Goal: Transaction & Acquisition: Purchase product/service

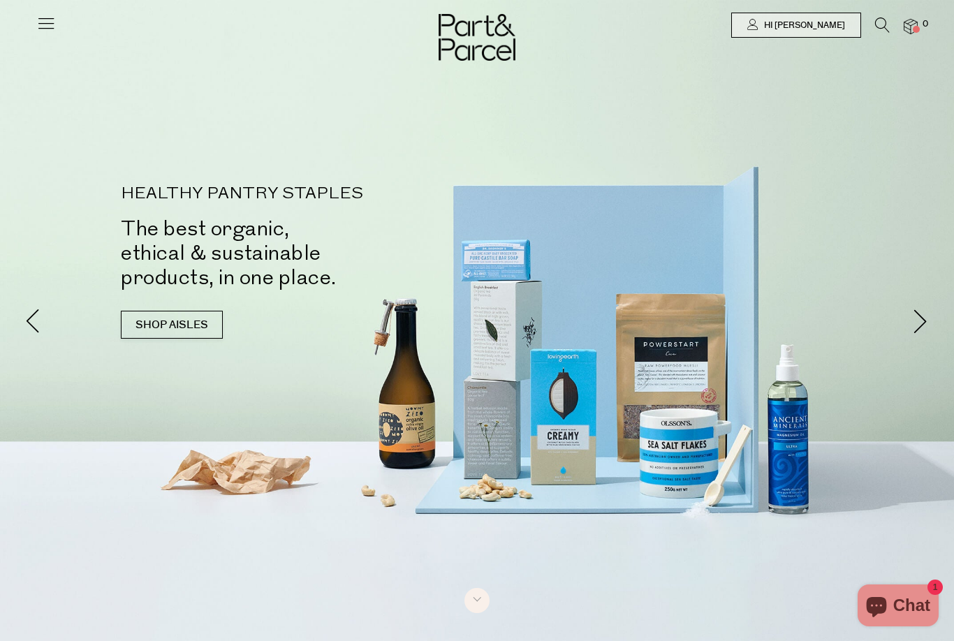
click at [858, 186] on div "HEALTHY PANTRY STAPLES The best organic, ethical & sustainable products, in one…" at bounding box center [476, 269] width 817 height 167
click at [853, 34] on link "Hi [PERSON_NAME]" at bounding box center [796, 25] width 130 height 25
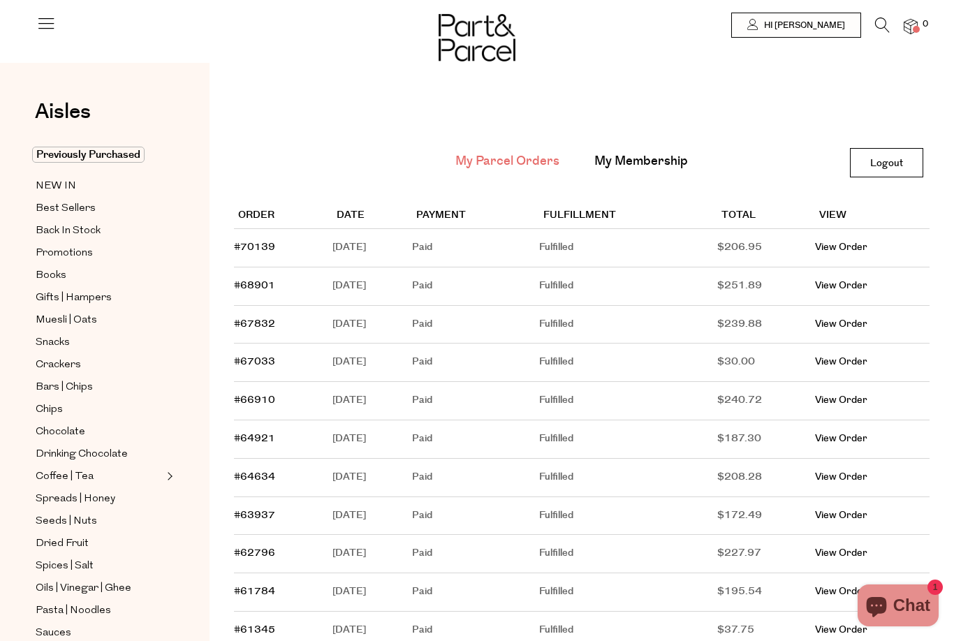
click at [864, 263] on td "View Order" at bounding box center [872, 248] width 115 height 38
click at [867, 247] on link "View Order" at bounding box center [841, 247] width 52 height 14
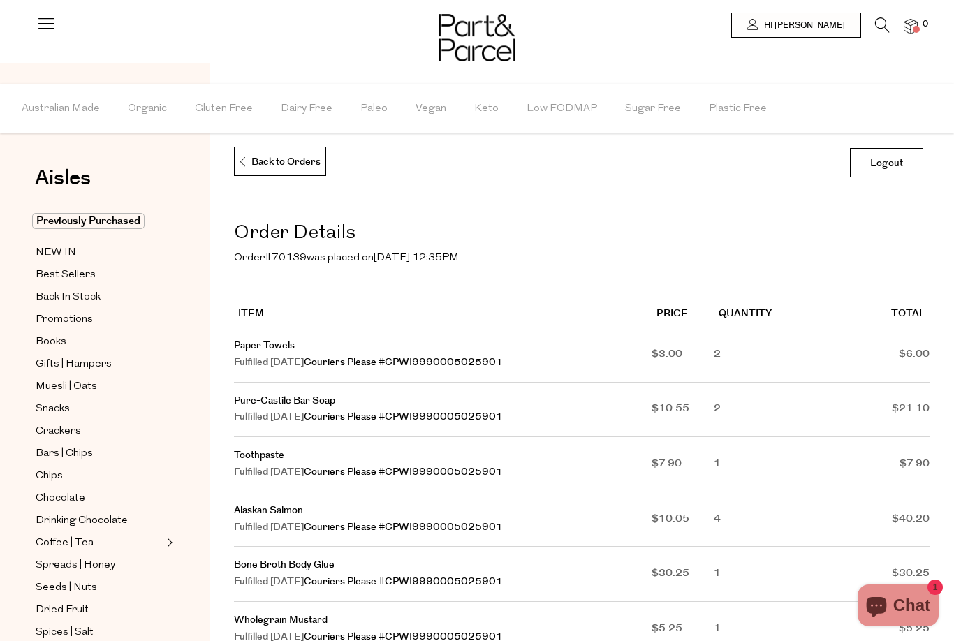
click at [133, 230] on link "Previously Purchased" at bounding box center [99, 221] width 127 height 17
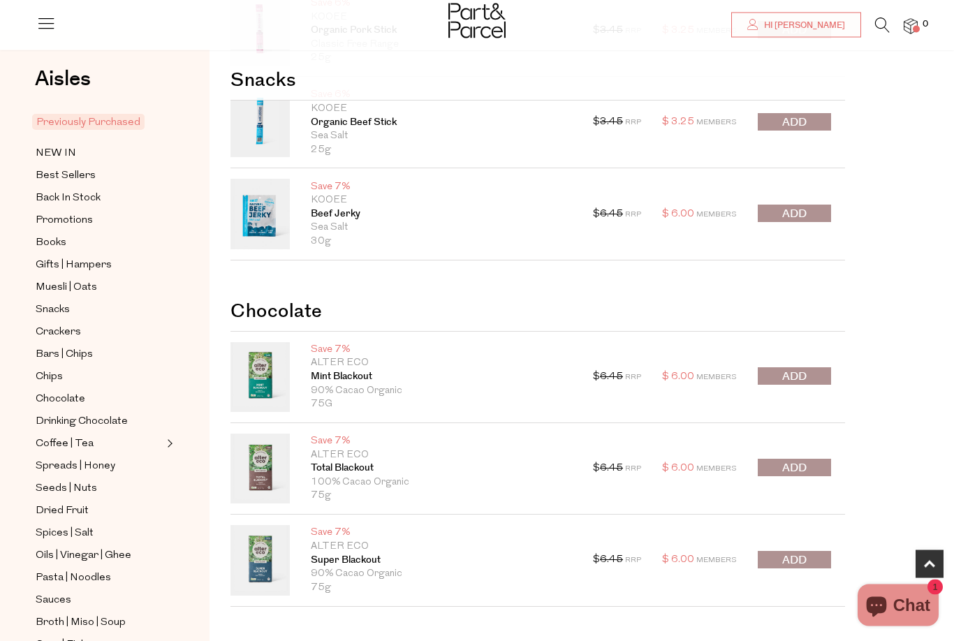
scroll to position [655, 0]
click at [806, 378] on span "submit" at bounding box center [794, 376] width 24 height 16
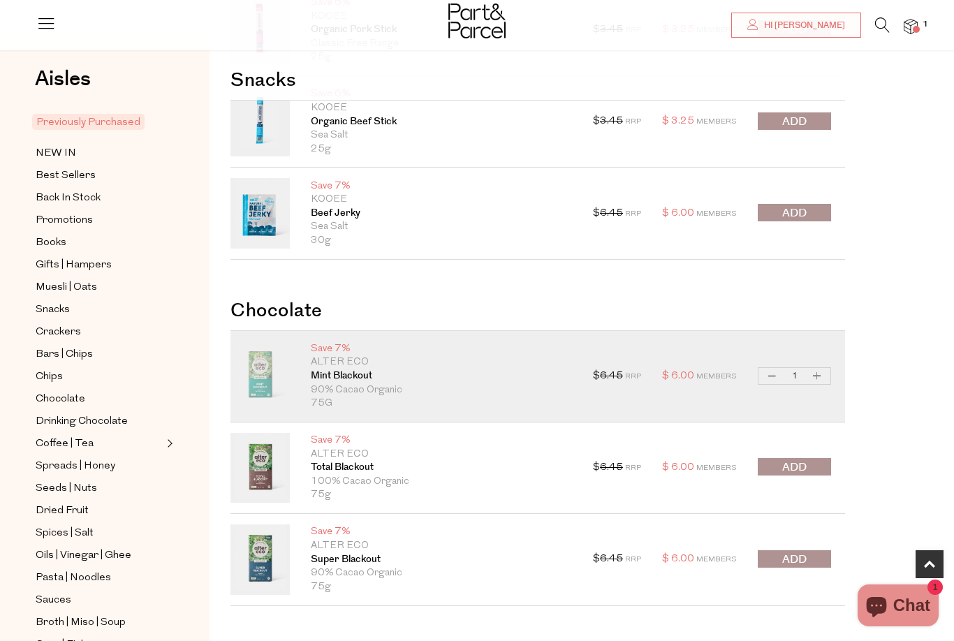
click at [825, 376] on button "Increase Mint Blackout" at bounding box center [817, 376] width 17 height 16
type input "2"
click at [822, 379] on button "Increase Mint Blackout" at bounding box center [817, 376] width 17 height 16
type input "3"
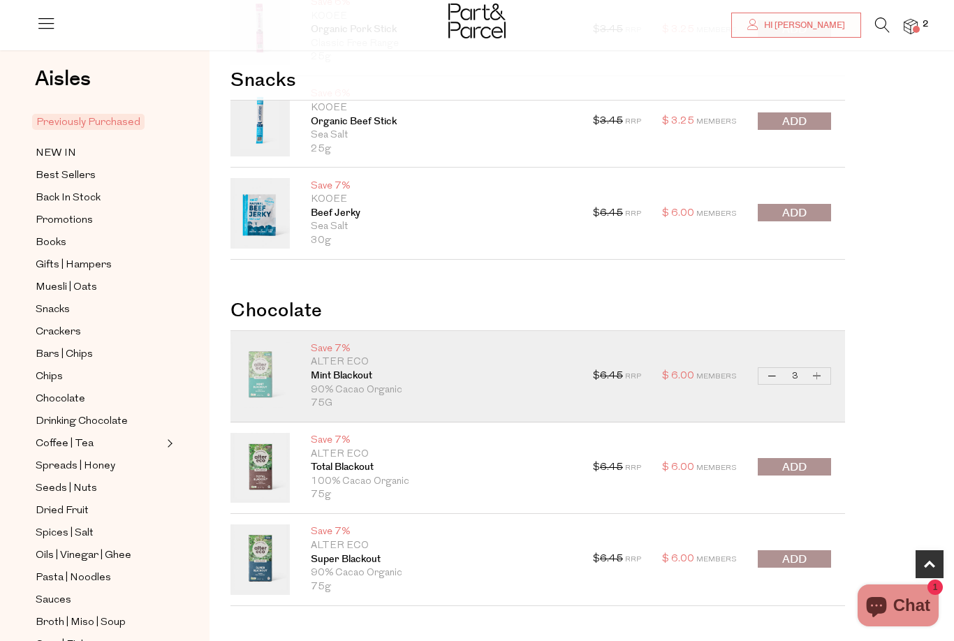
type input "3"
click at [818, 376] on button "Increase Mint Blackout" at bounding box center [817, 376] width 17 height 16
type input "4"
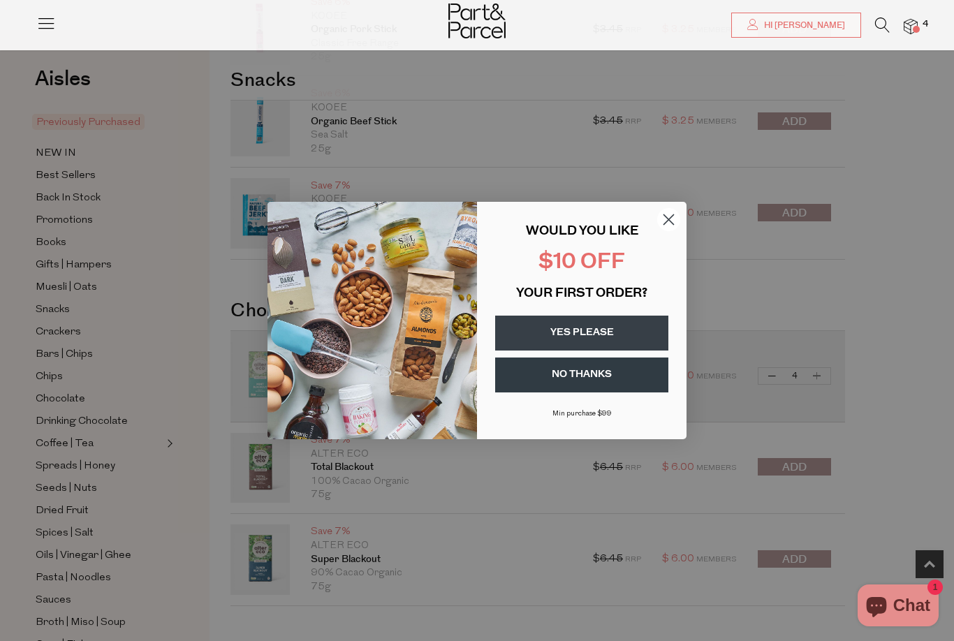
click at [680, 232] on icon "Close dialog" at bounding box center [668, 219] width 24 height 24
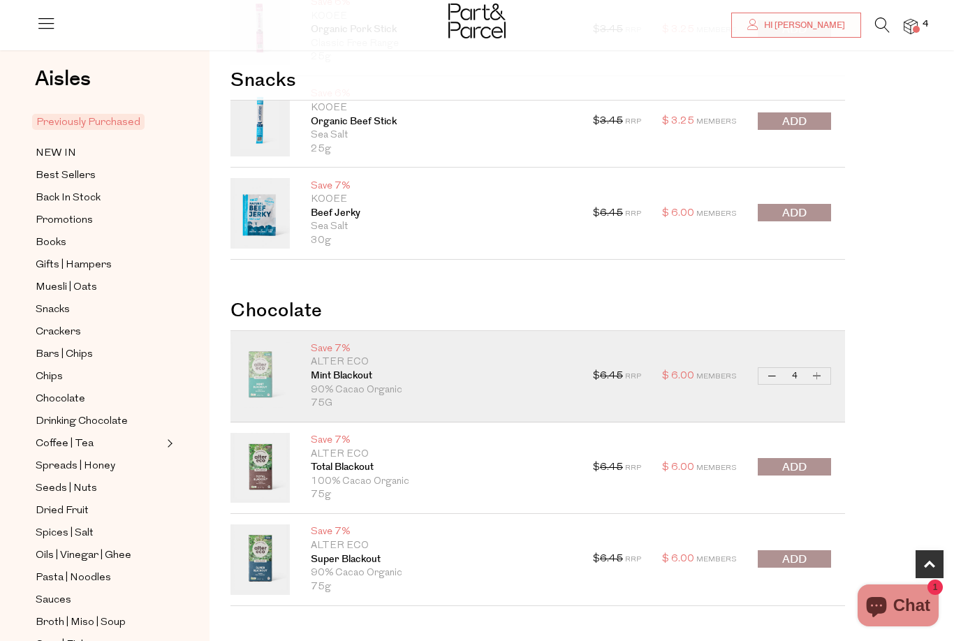
click at [819, 371] on button "Increase Mint Blackout" at bounding box center [817, 376] width 17 height 16
type input "5"
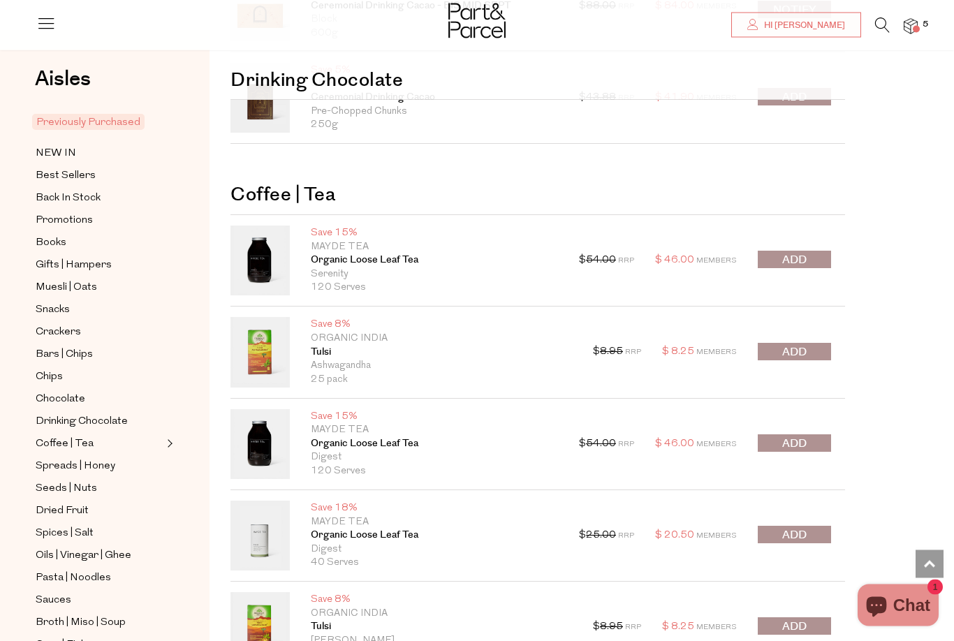
scroll to position [1372, 0]
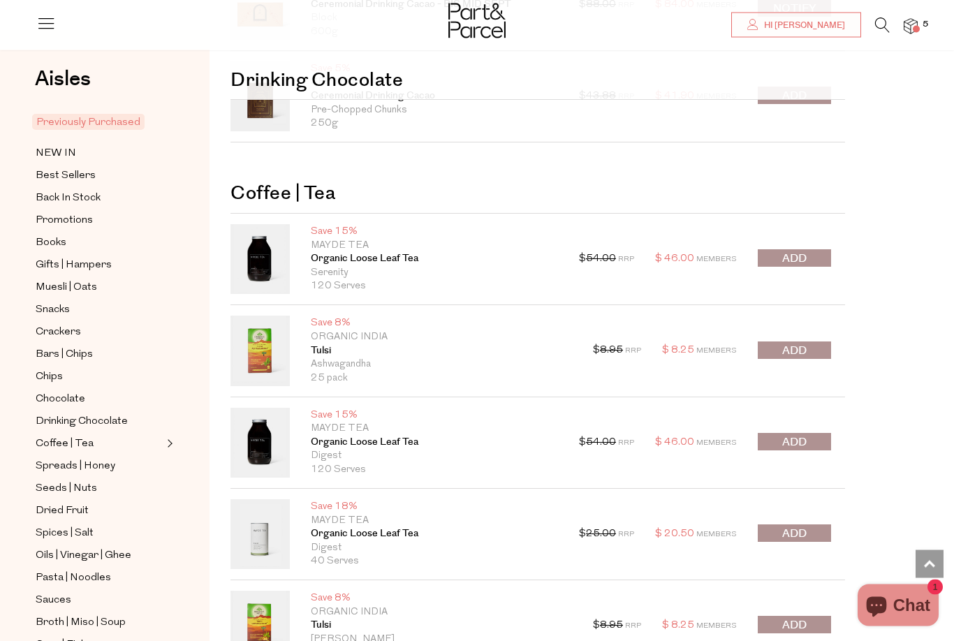
click at [821, 351] on button "submit" at bounding box center [794, 350] width 73 height 17
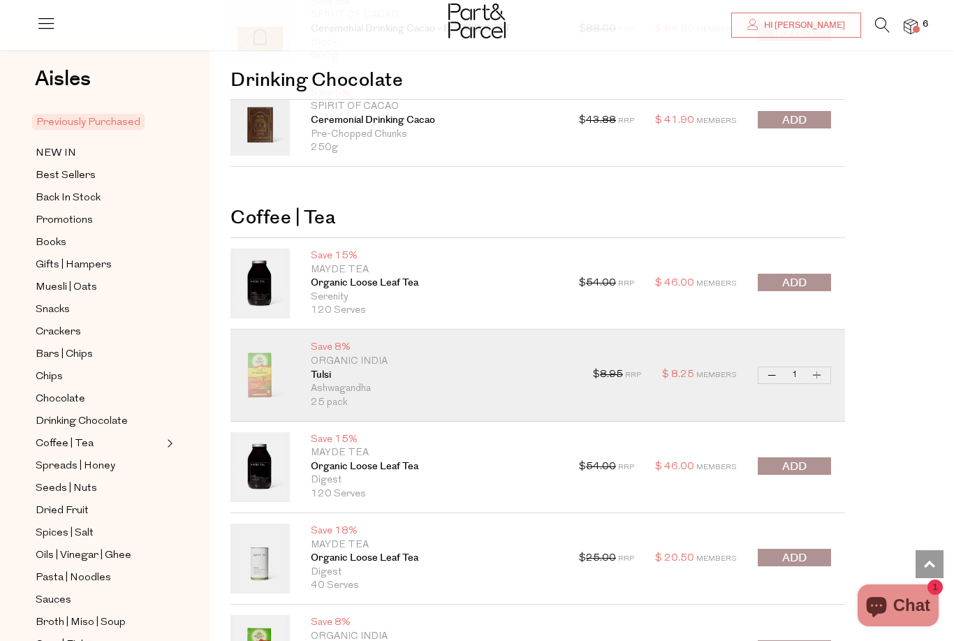
scroll to position [1348, 0]
click at [779, 369] on button "Decrease Tulsi" at bounding box center [772, 376] width 17 height 16
type input "0"
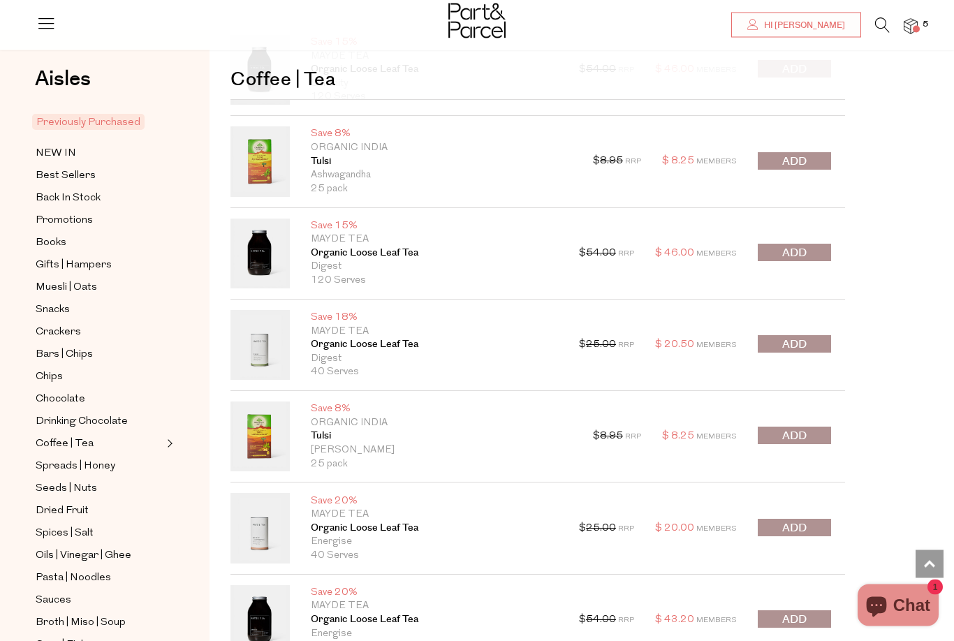
scroll to position [1562, 0]
click at [801, 437] on span "submit" at bounding box center [794, 436] width 24 height 16
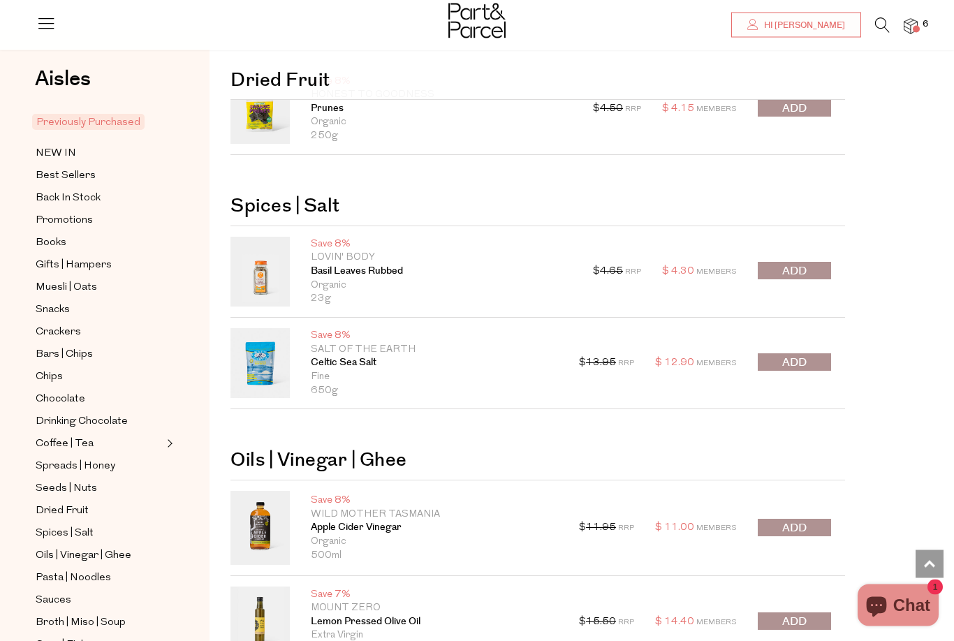
scroll to position [2770, 0]
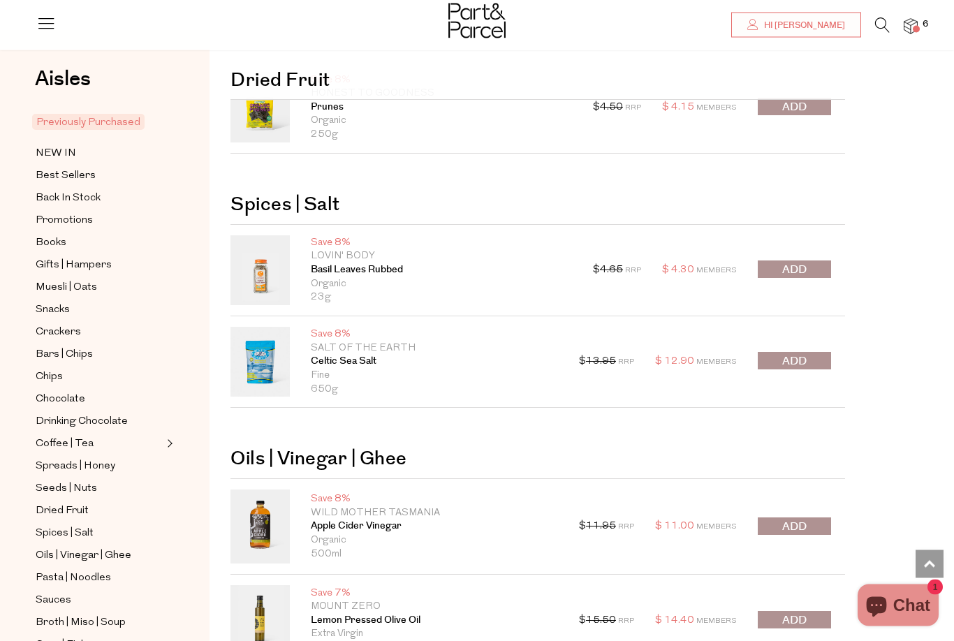
click at [799, 263] on span "submit" at bounding box center [794, 271] width 24 height 16
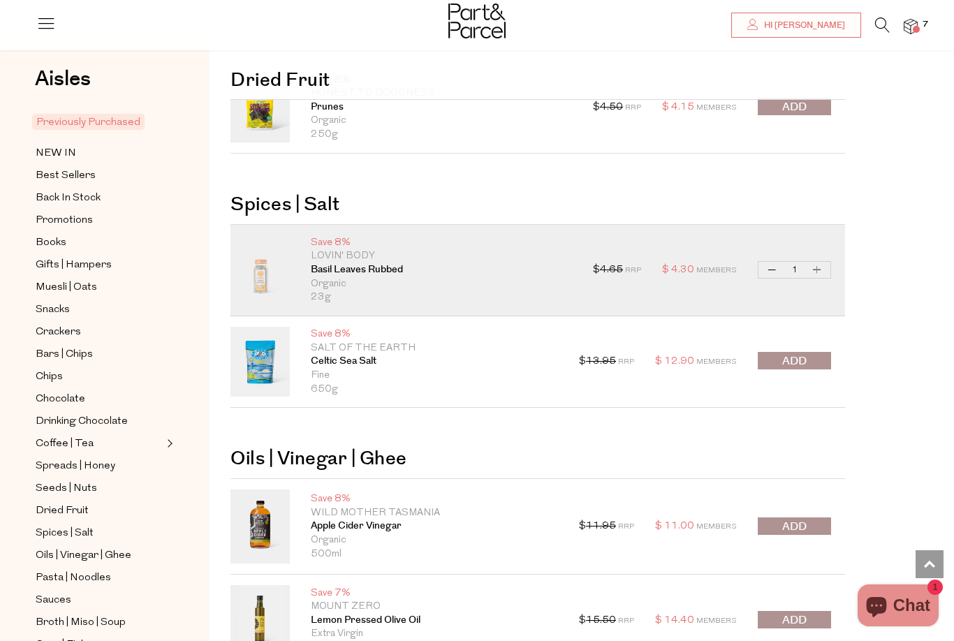
click at [812, 352] on button "submit" at bounding box center [794, 360] width 73 height 17
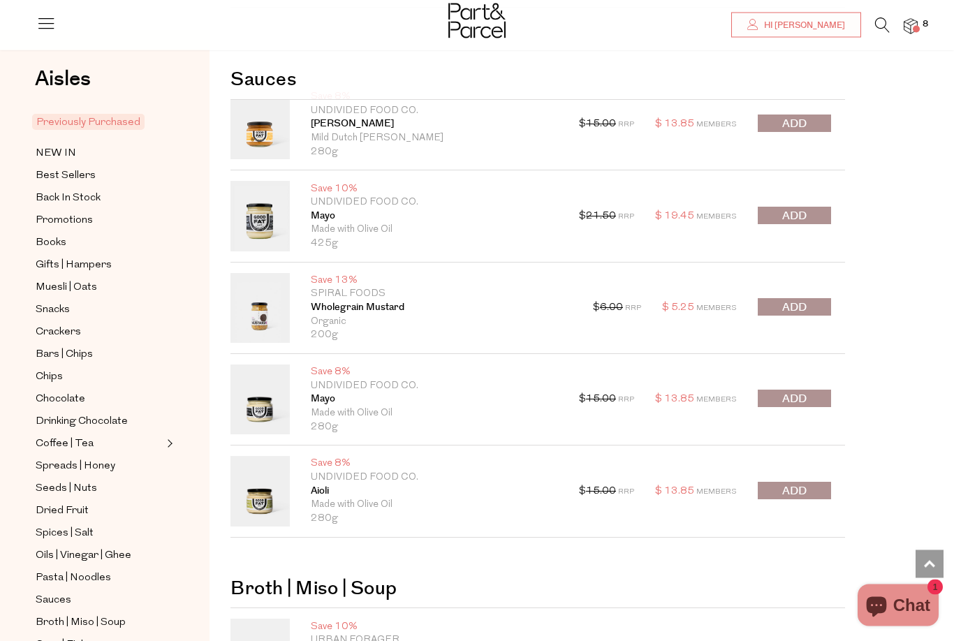
scroll to position [3685, 0]
click at [814, 389] on button "submit" at bounding box center [794, 397] width 73 height 17
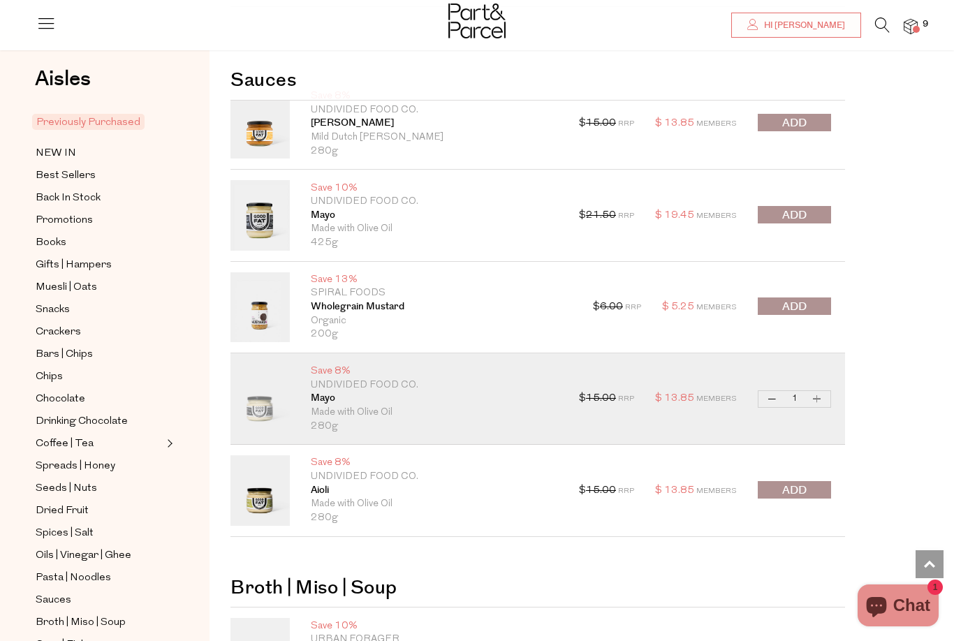
click at [822, 391] on button "Increase Mayo" at bounding box center [817, 399] width 17 height 16
type input "2"
click at [816, 481] on button "submit" at bounding box center [794, 489] width 73 height 17
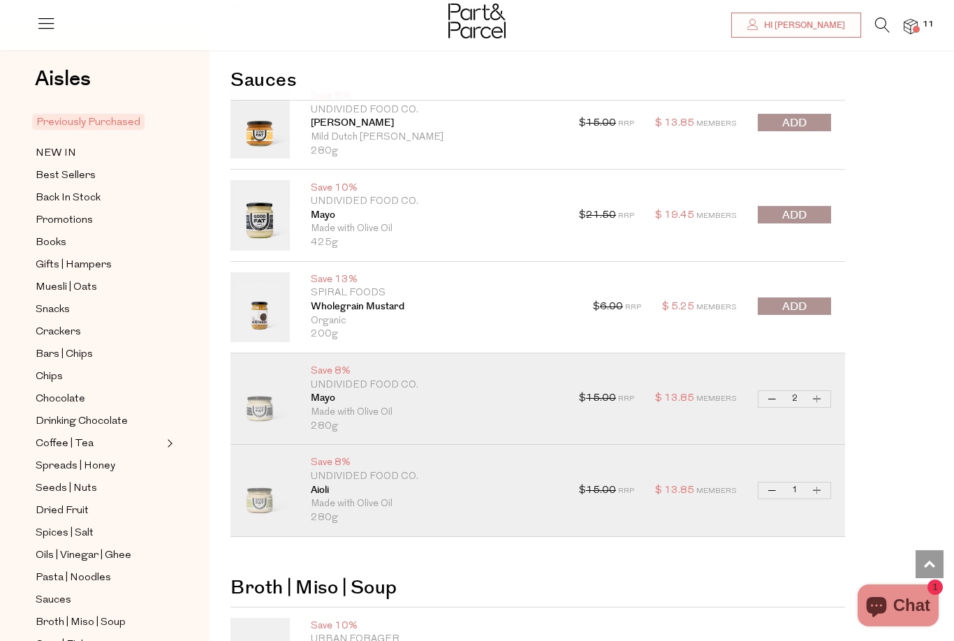
click at [816, 482] on button "Increase Aioli" at bounding box center [817, 490] width 17 height 16
type input "2"
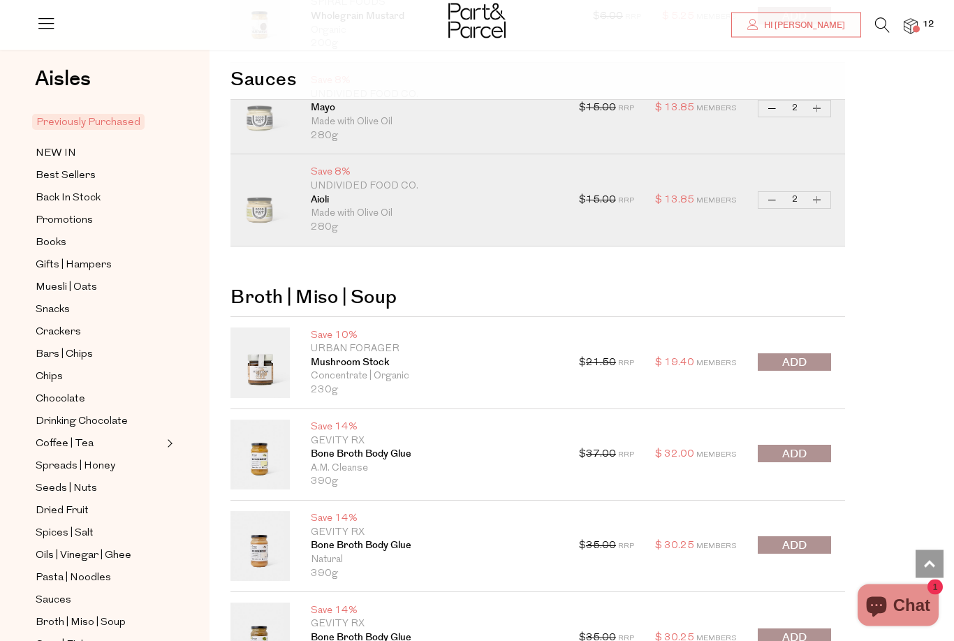
scroll to position [3976, 0]
click at [813, 605] on div "$ 35.00 RRP $ 30.25 Members Decrease Bone Broth Body Glue 1 Increase Bone Broth…" at bounding box center [705, 638] width 252 height 70
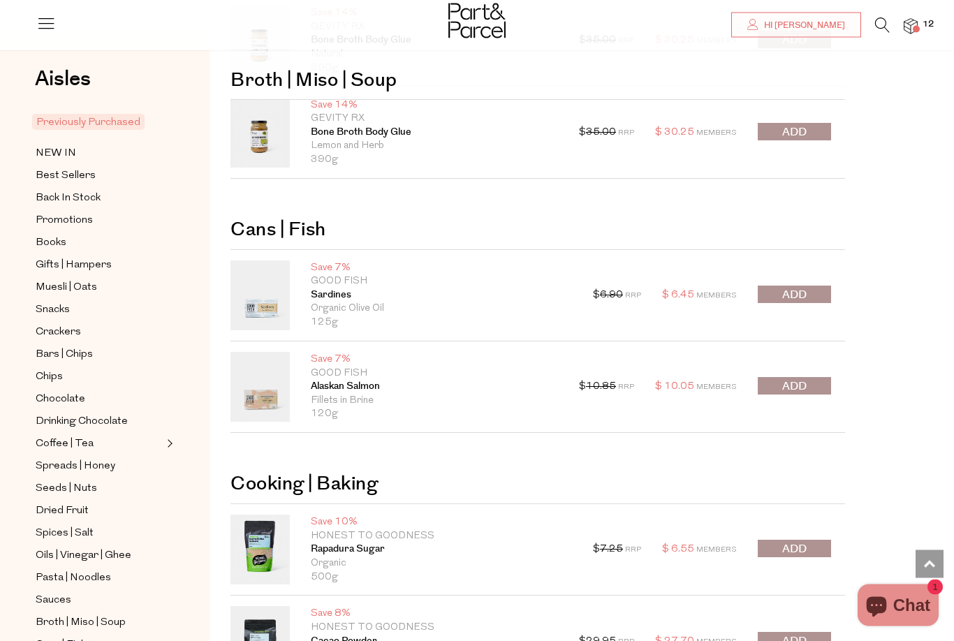
scroll to position [4481, 0]
click at [813, 377] on button "submit" at bounding box center [794, 385] width 73 height 17
click at [808, 377] on div at bounding box center [794, 387] width 73 height 20
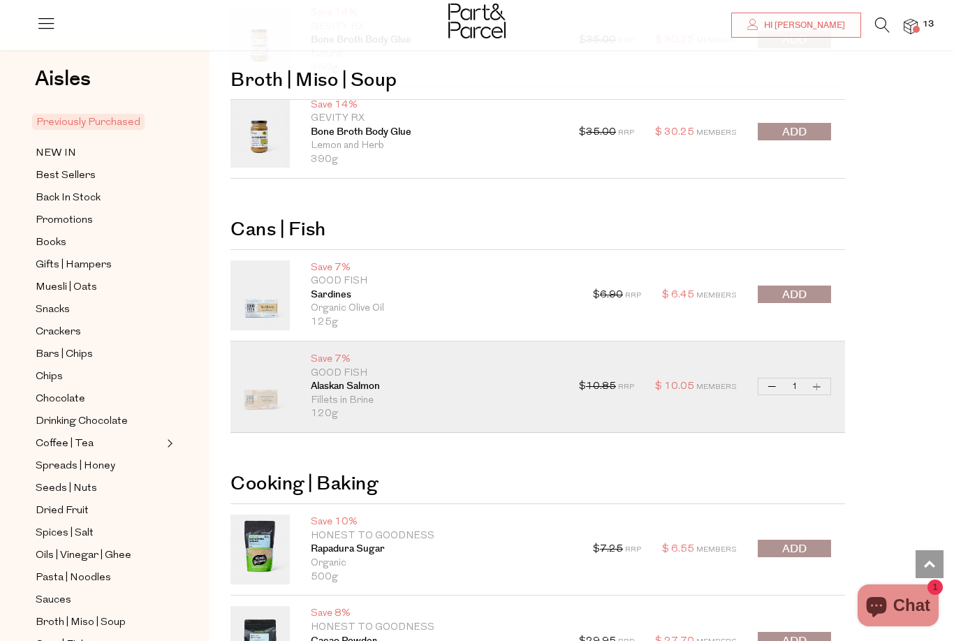
click at [832, 375] on div "Save 7% Good Fish Alaskan Salmon Fillets in Brine 120g $ 10.85 RRP $ 10.05 Memb…" at bounding box center [537, 386] width 614 height 91
click at [822, 378] on button "Increase Alaskan Salmon" at bounding box center [817, 386] width 17 height 16
type input "2"
click at [827, 378] on quantity-input "Decrease Alaskan Salmon 2 Increase Alaskan Salmon" at bounding box center [794, 386] width 73 height 17
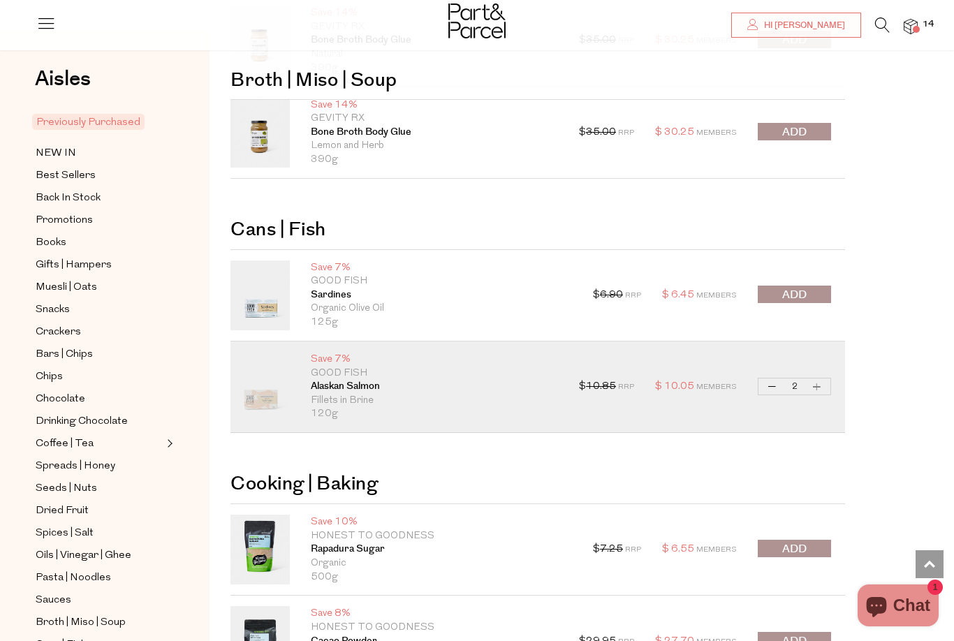
click at [822, 378] on button "Increase Alaskan Salmon" at bounding box center [817, 386] width 17 height 16
type input "3"
click at [825, 378] on button "Increase Alaskan Salmon" at bounding box center [817, 386] width 17 height 16
type input "4"
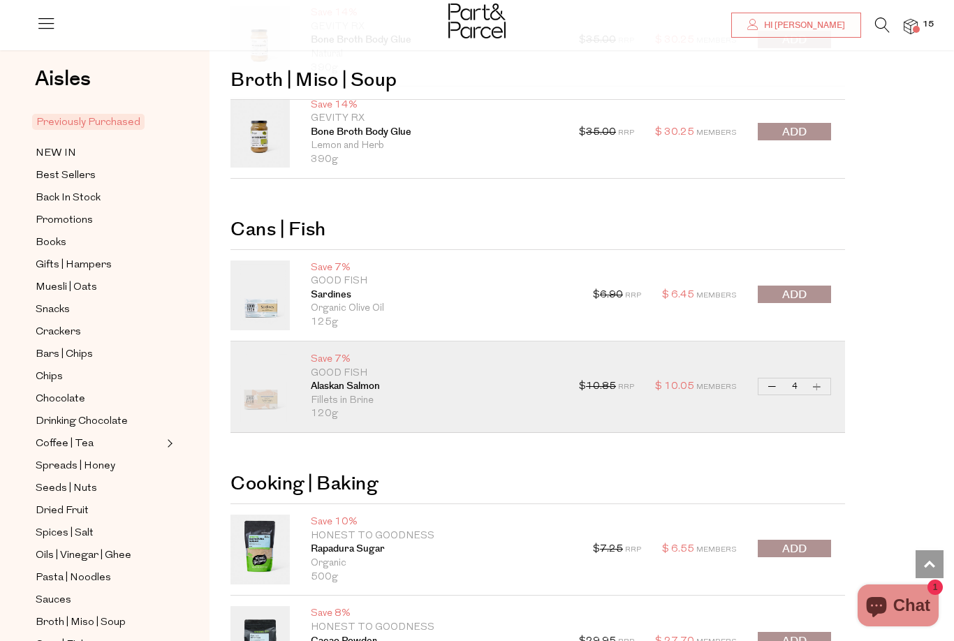
type input "4"
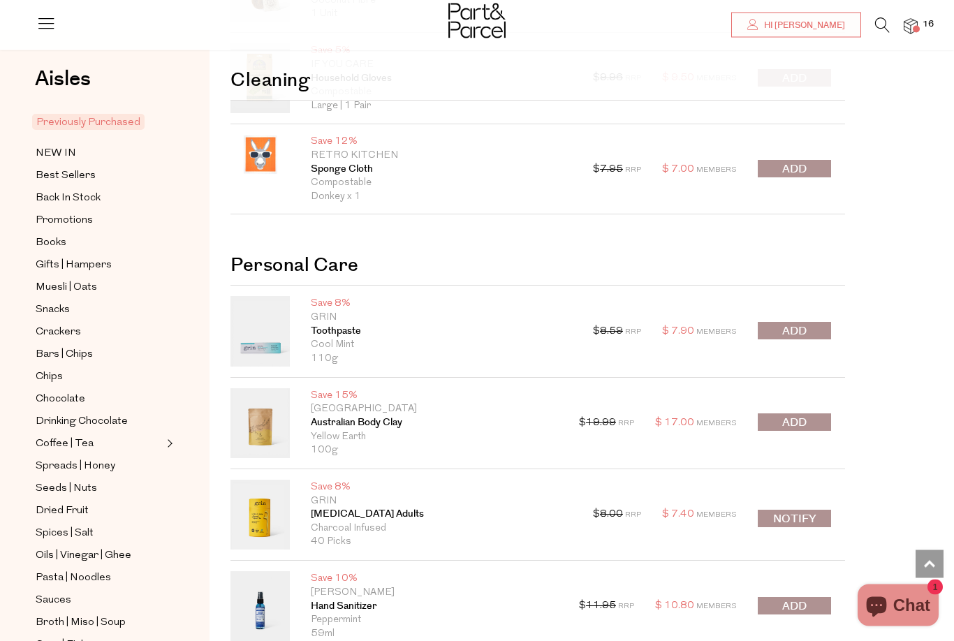
scroll to position [5828, 0]
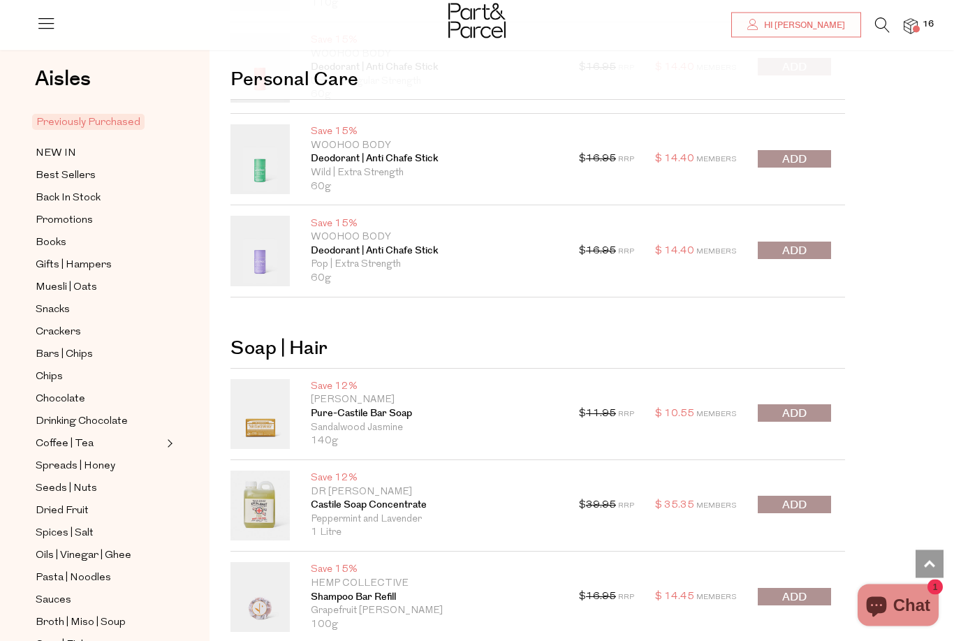
scroll to position [6551, 0]
click at [813, 404] on button "submit" at bounding box center [794, 412] width 73 height 17
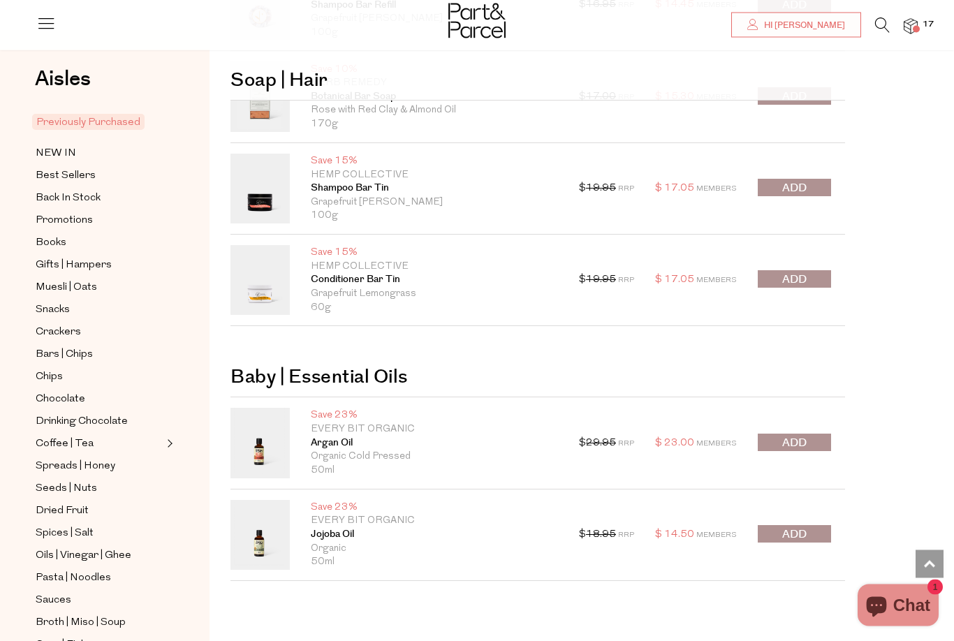
scroll to position [7143, 0]
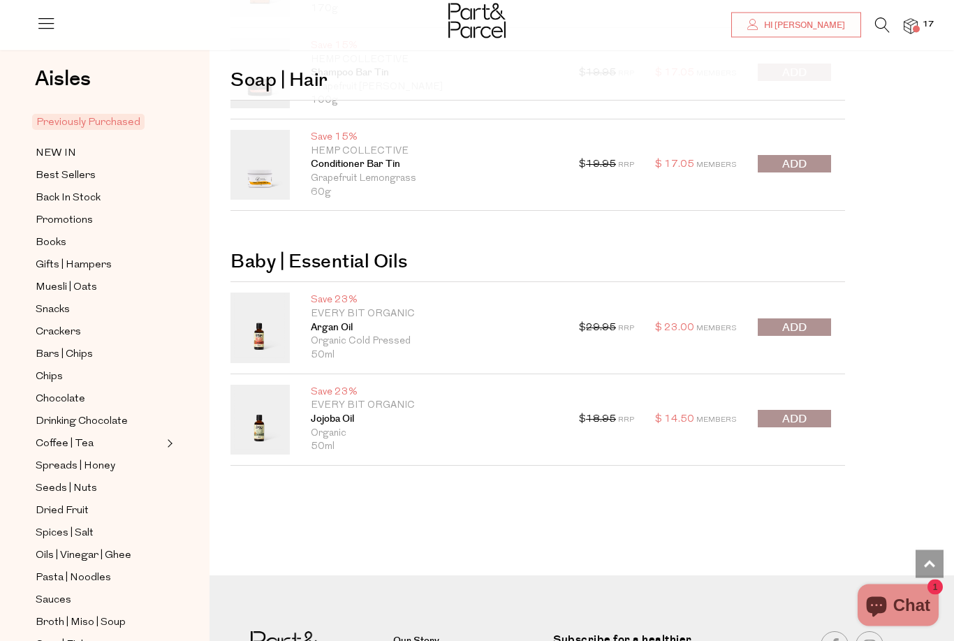
scroll to position [7278, 0]
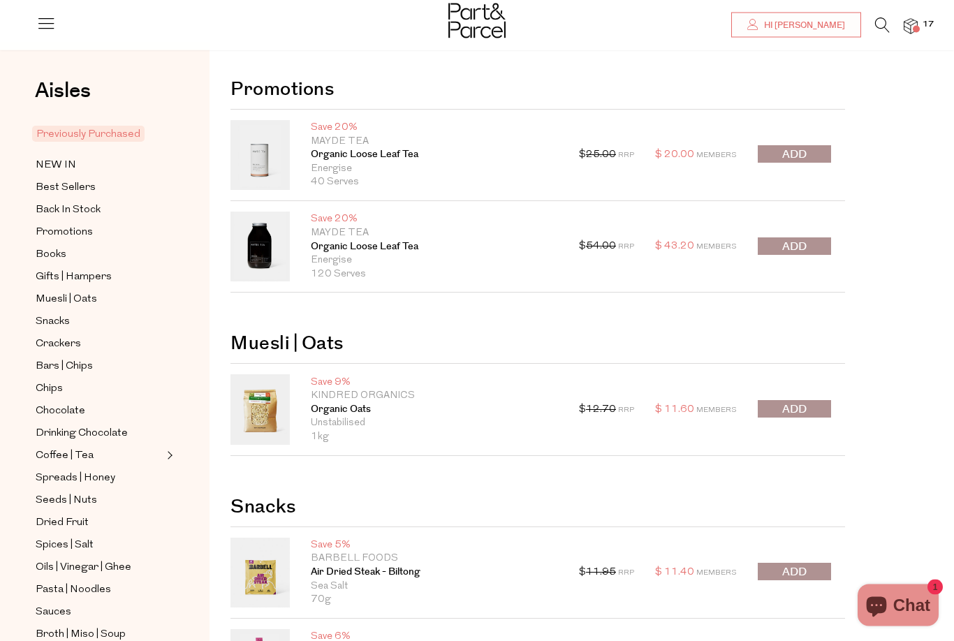
scroll to position [0, 0]
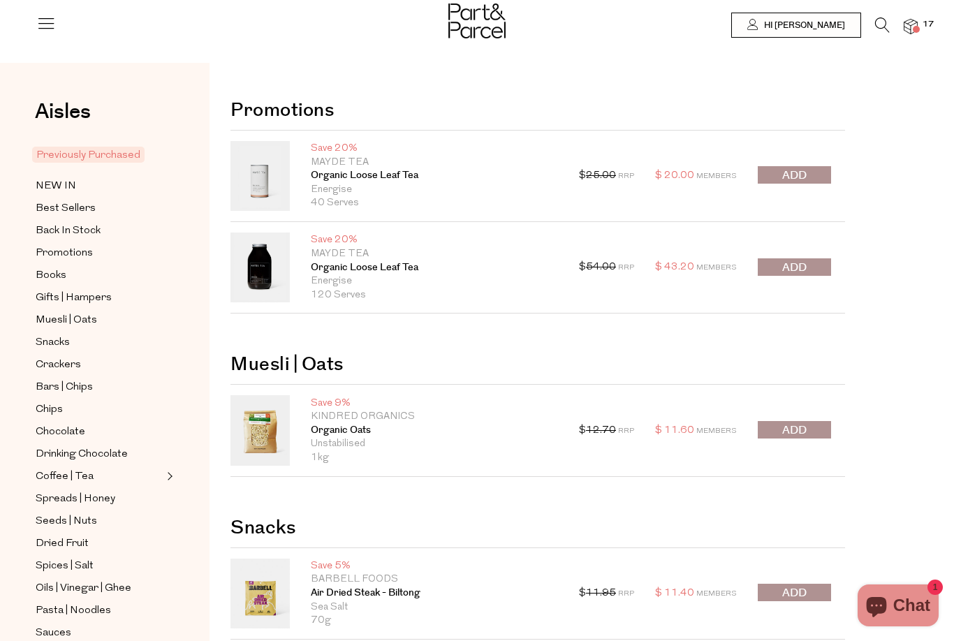
click at [126, 626] on link "Sauces" at bounding box center [99, 632] width 127 height 17
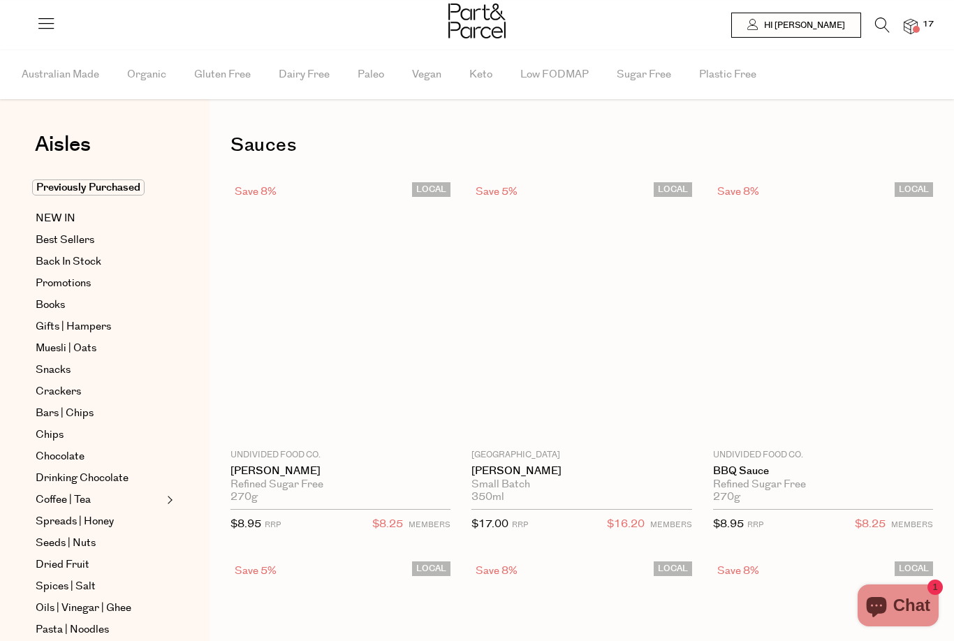
type input "2"
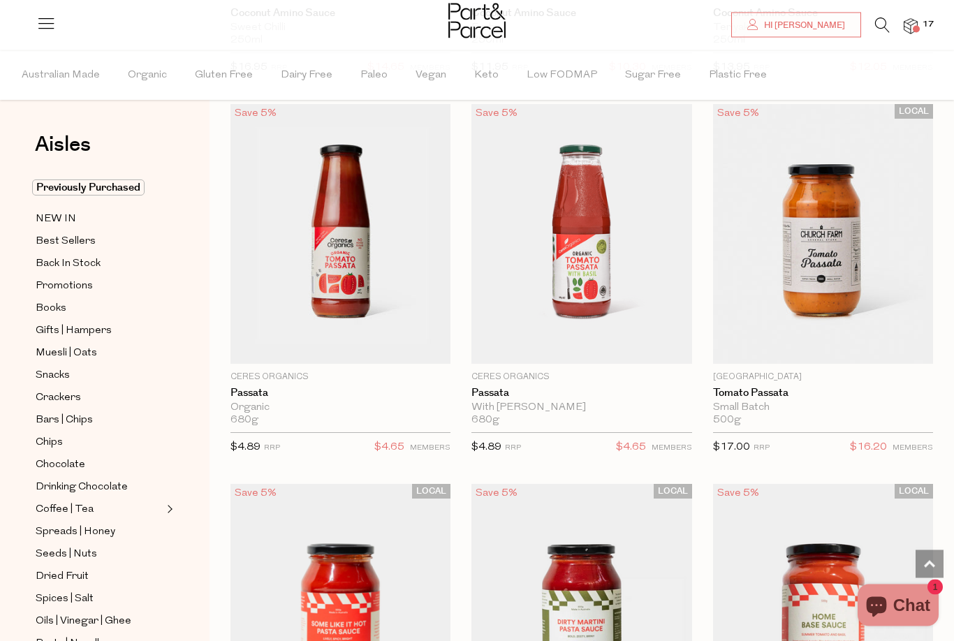
scroll to position [7342, 0]
click at [647, 341] on span "Add To Parcel" at bounding box center [581, 356] width 212 height 30
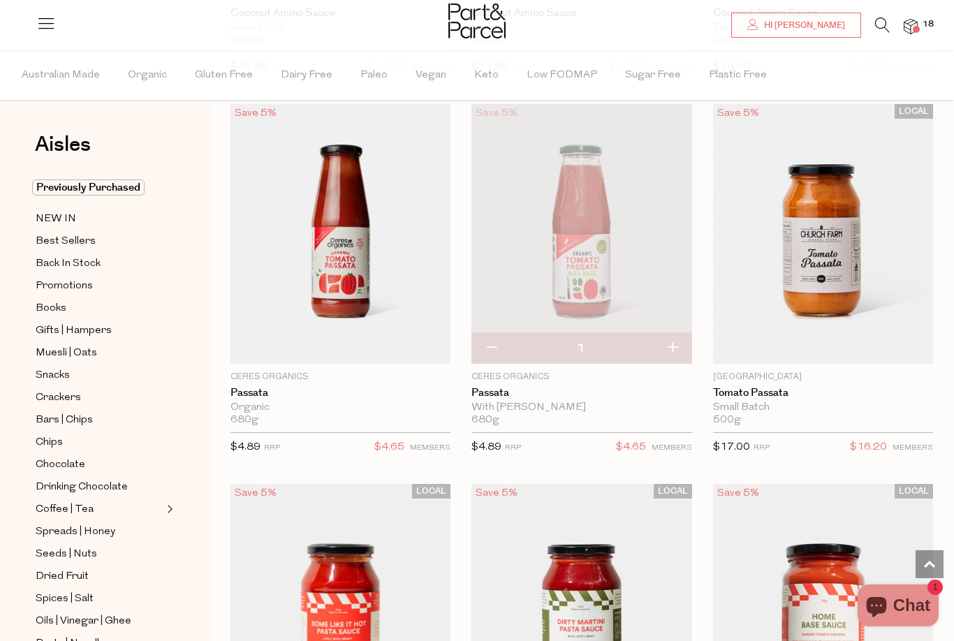
click at [681, 334] on button "button" at bounding box center [672, 348] width 40 height 31
type input "2"
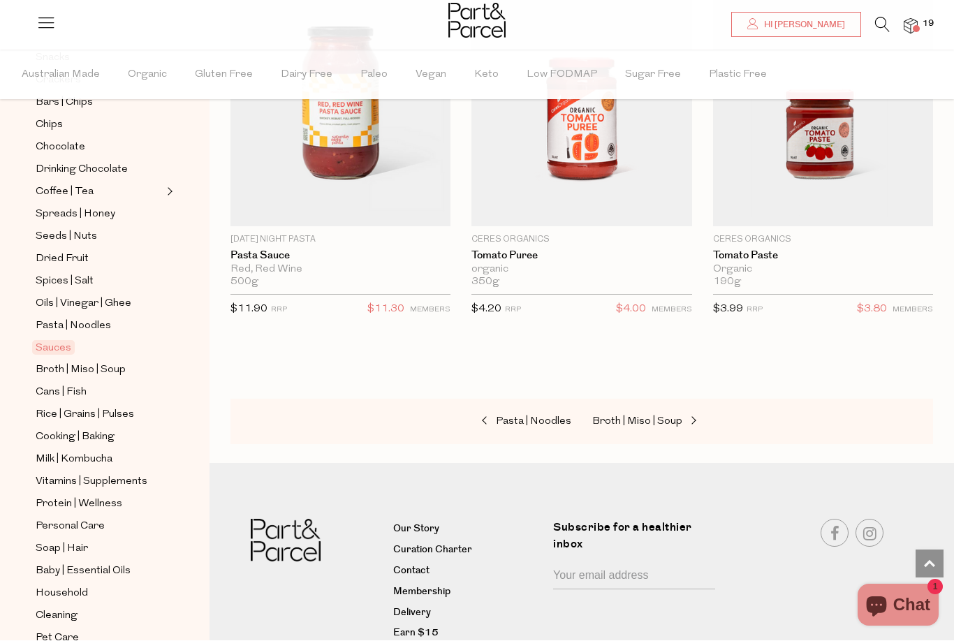
scroll to position [316, 0]
click at [125, 586] on link "Household" at bounding box center [99, 594] width 127 height 17
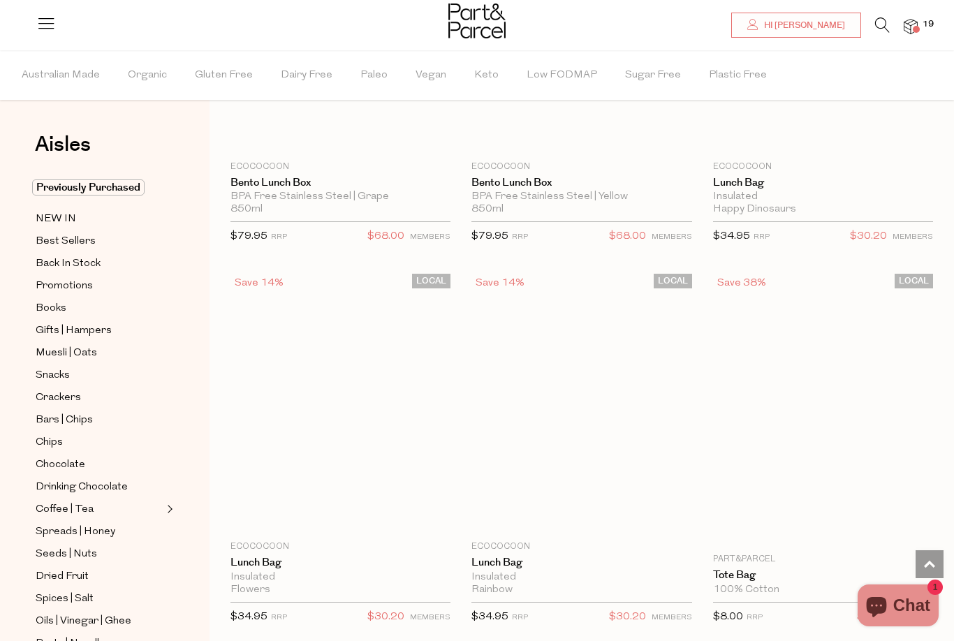
scroll to position [36, 0]
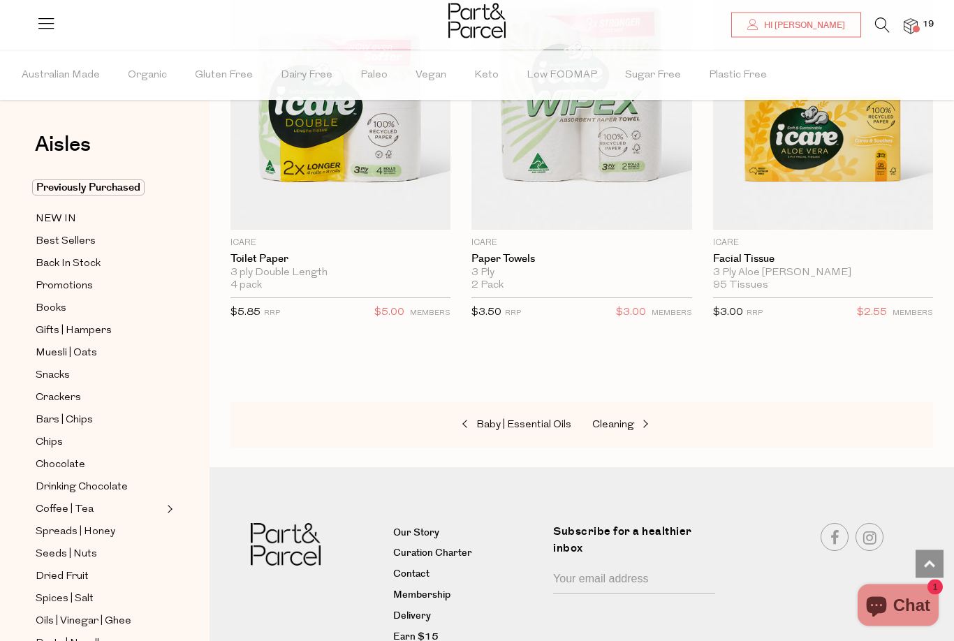
scroll to position [10165, 0]
click at [937, 29] on span "19" at bounding box center [928, 24] width 18 height 13
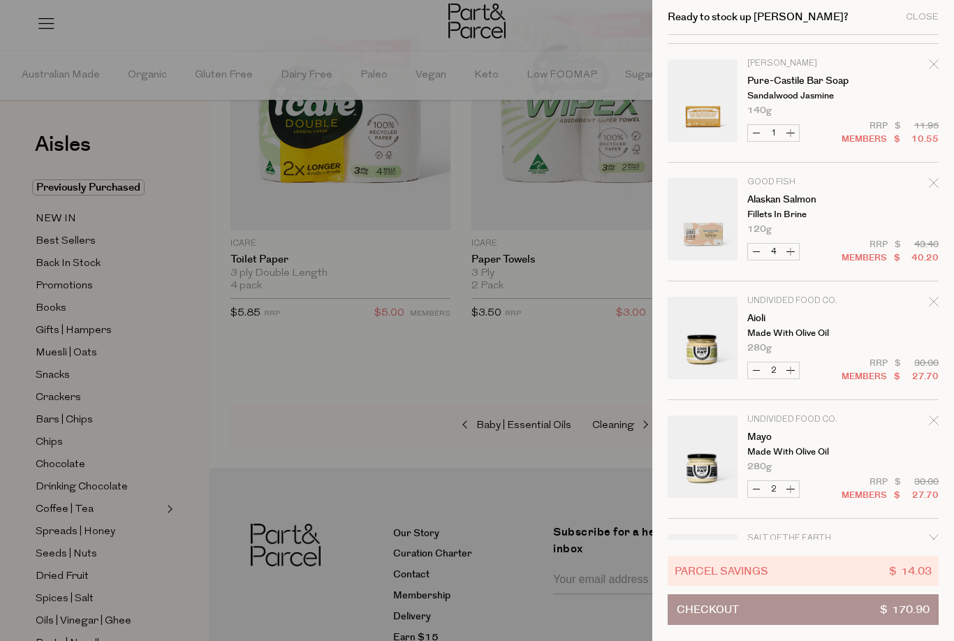
scroll to position [110, 0]
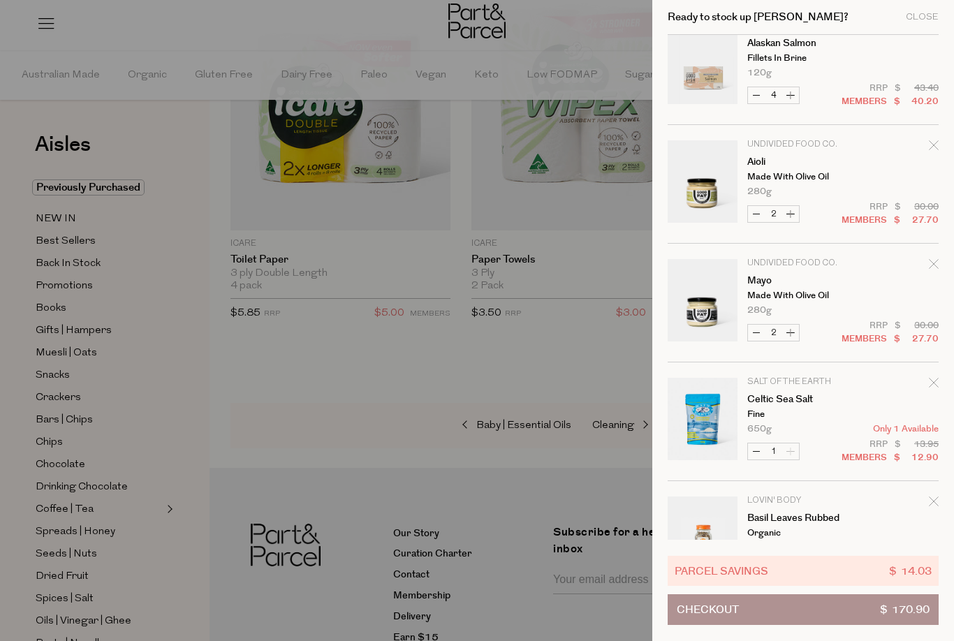
click at [914, 580] on tr "Lovin' Body Basil Leaves Rubbed Organic 23g Only 35 Available Decrease Basil Le…" at bounding box center [802, 547] width 271 height 103
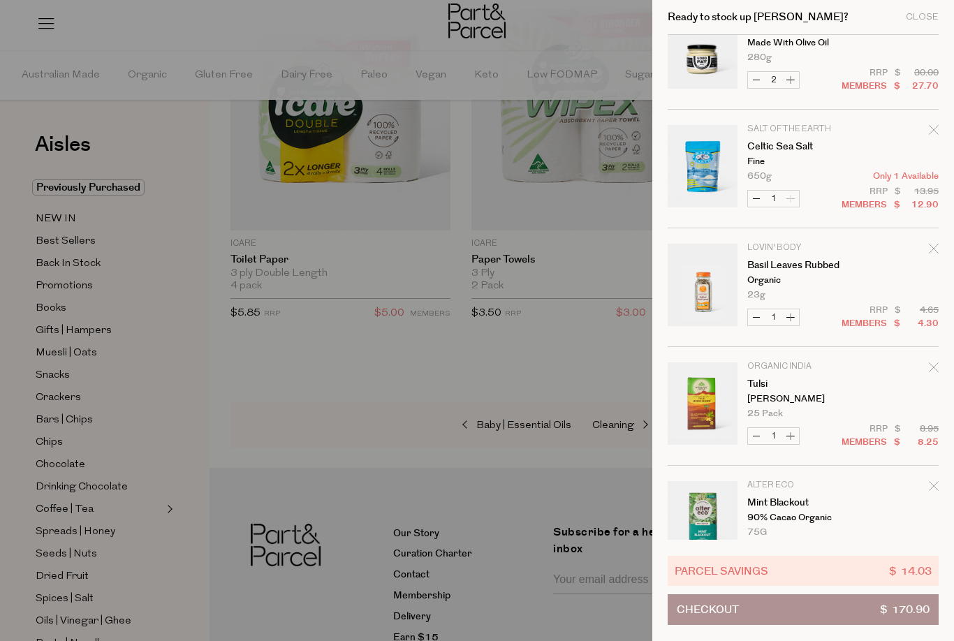
scroll to position [517, 0]
click at [847, 625] on button "Checkout $ 170.90" at bounding box center [802, 609] width 271 height 31
